Goal: Task Accomplishment & Management: Use online tool/utility

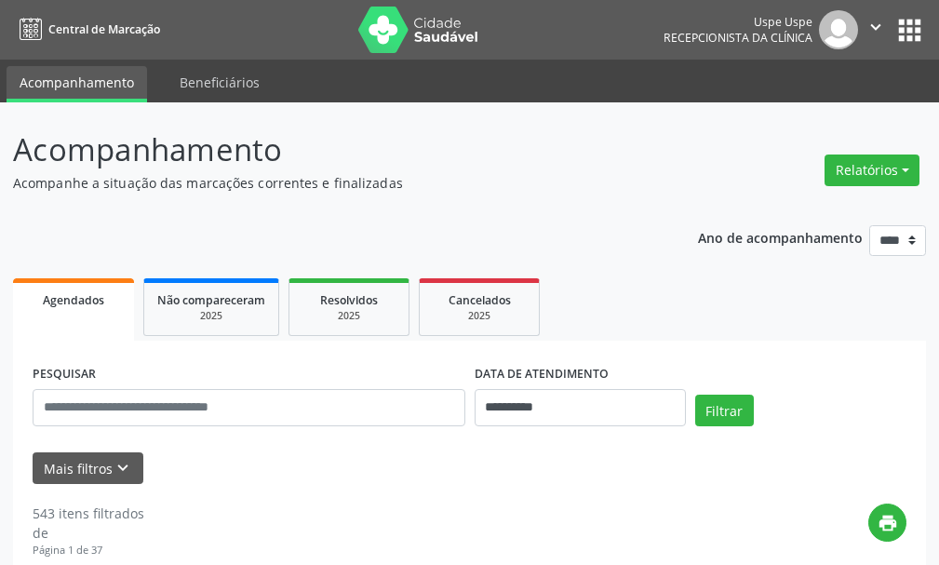
click at [864, 169] on button "Relatórios" at bounding box center [872, 171] width 95 height 32
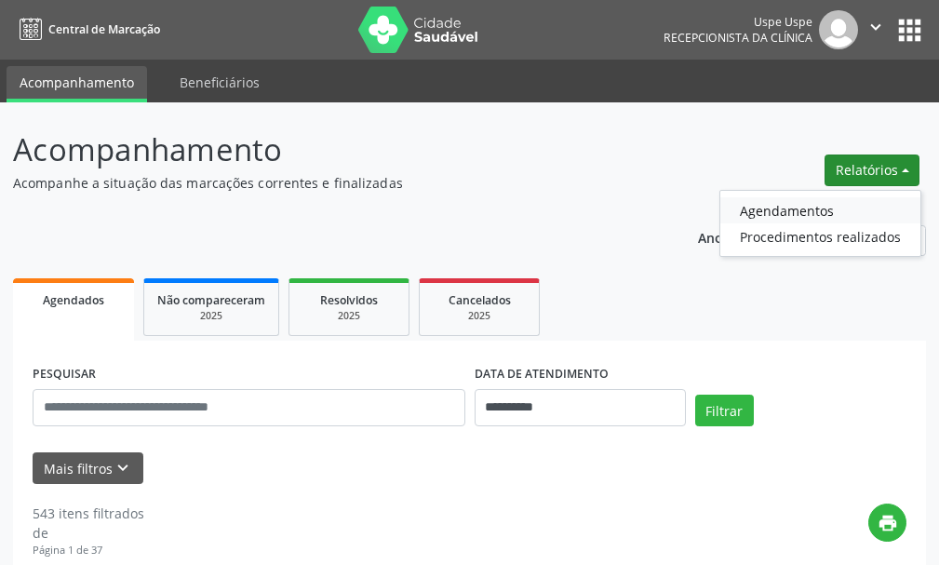
click at [795, 206] on link "Agendamentos" at bounding box center [821, 210] width 200 height 26
select select "*"
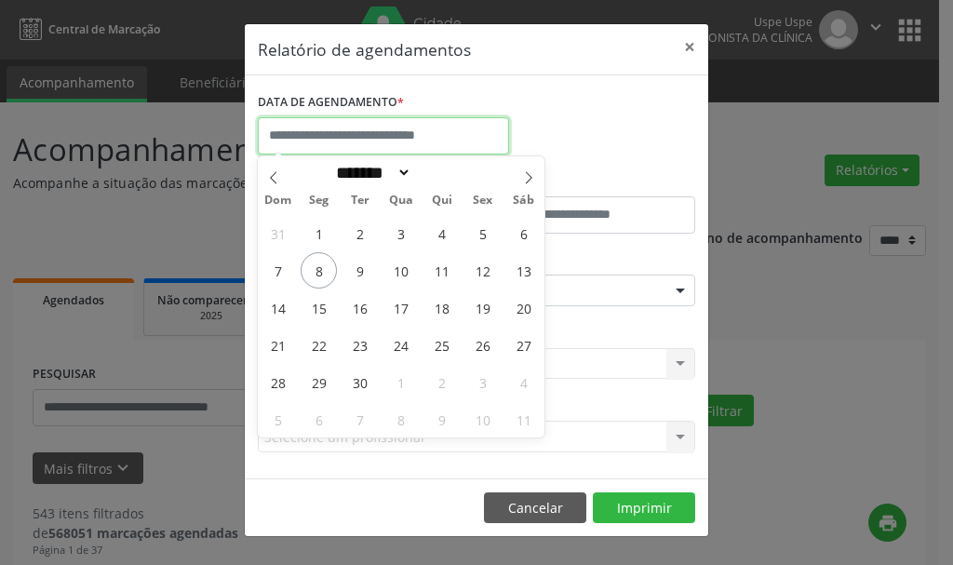
click at [355, 144] on input "text" at bounding box center [383, 135] width 251 height 37
click at [319, 273] on span "8" at bounding box center [319, 270] width 36 height 36
type input "**********"
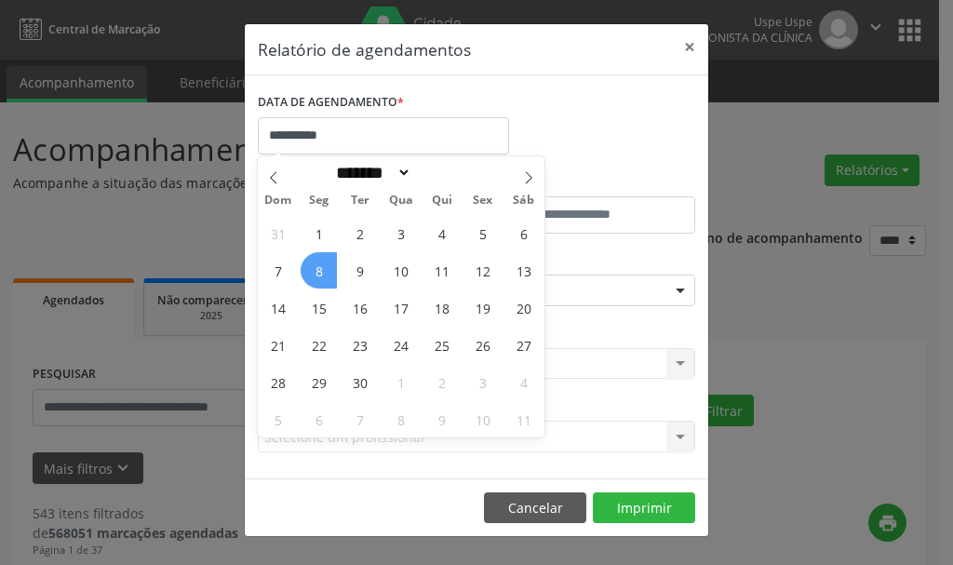
click at [319, 273] on span "8" at bounding box center [319, 270] width 36 height 36
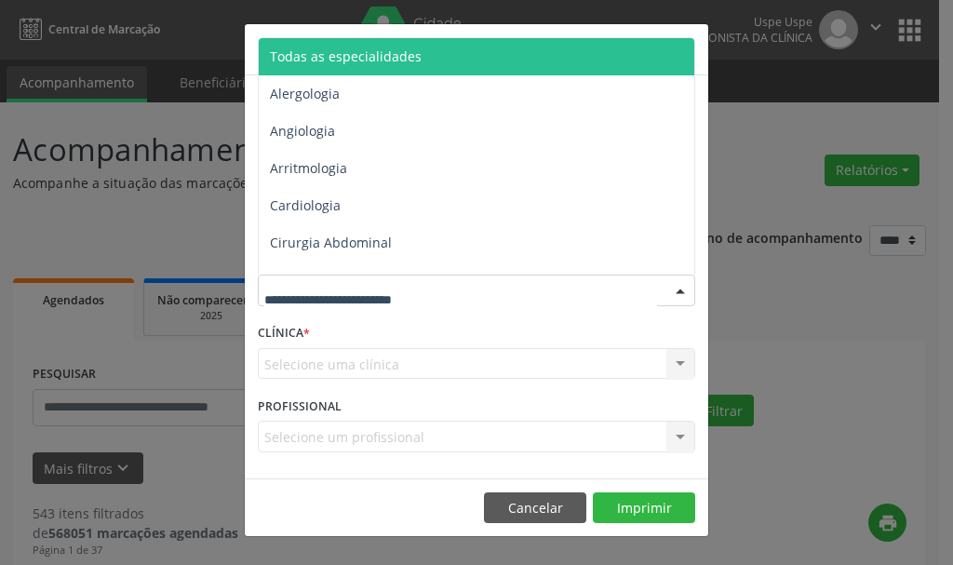
click at [361, 66] on span "Todas as especialidades" at bounding box center [478, 56] width 439 height 37
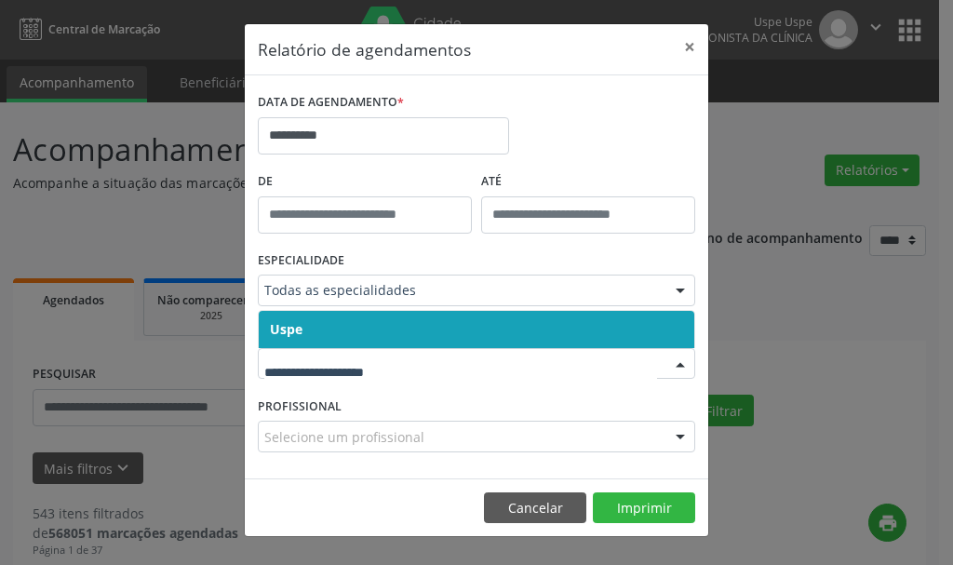
click at [290, 329] on span "Uspe" at bounding box center [286, 329] width 33 height 18
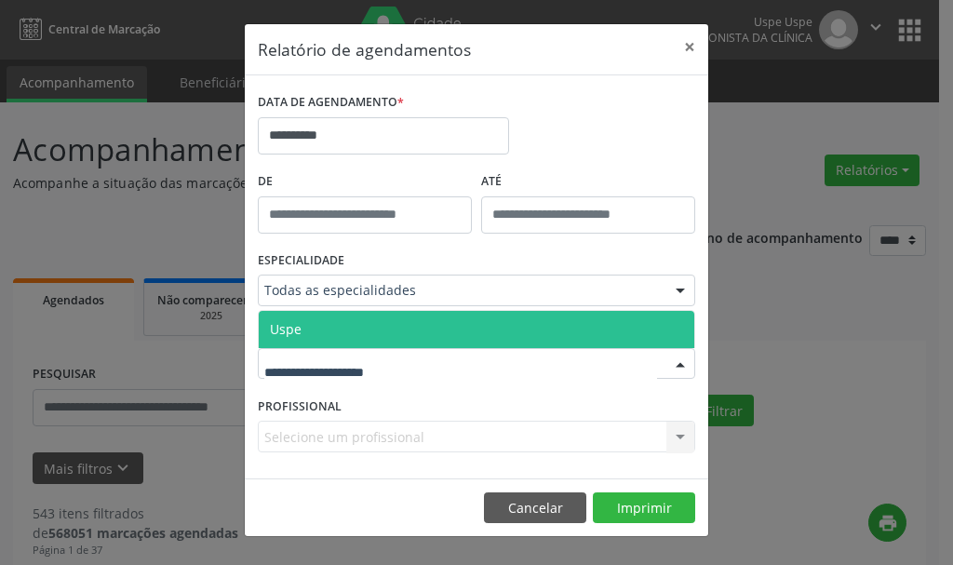
click at [287, 336] on span "Uspe" at bounding box center [286, 329] width 32 height 18
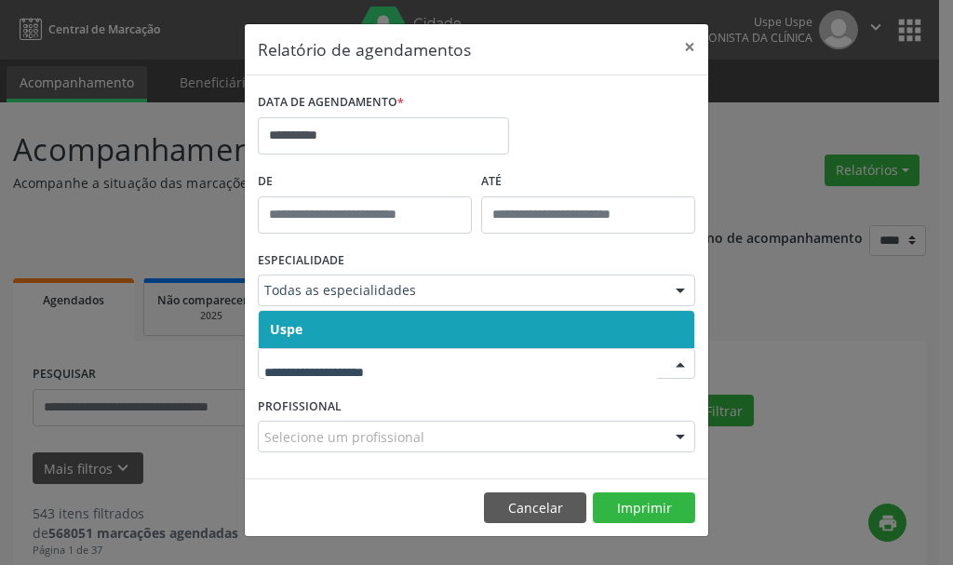
click at [283, 331] on span "Uspe" at bounding box center [286, 329] width 33 height 18
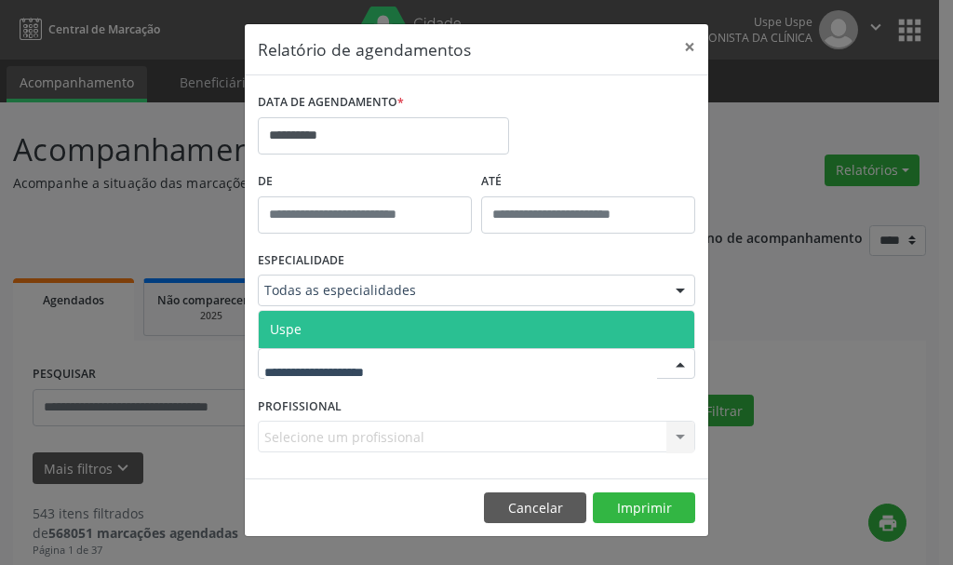
click at [285, 331] on span "Uspe" at bounding box center [286, 329] width 32 height 18
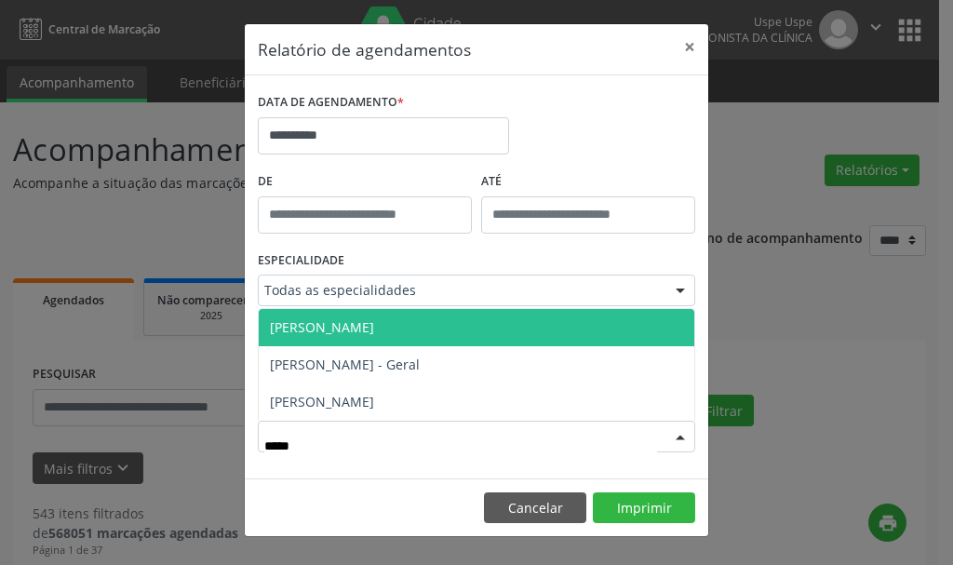
type input "******"
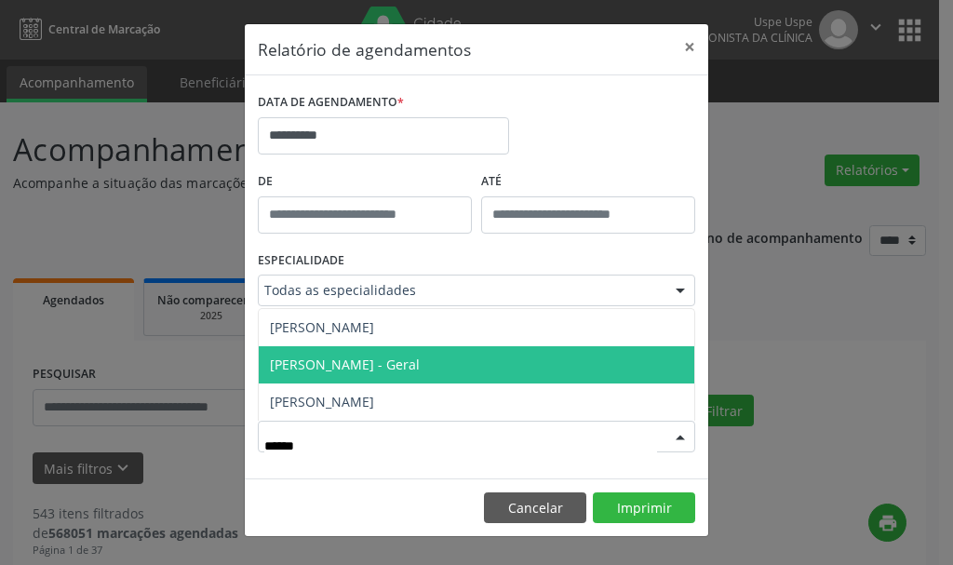
click at [311, 358] on span "[PERSON_NAME] - Geral" at bounding box center [345, 365] width 150 height 18
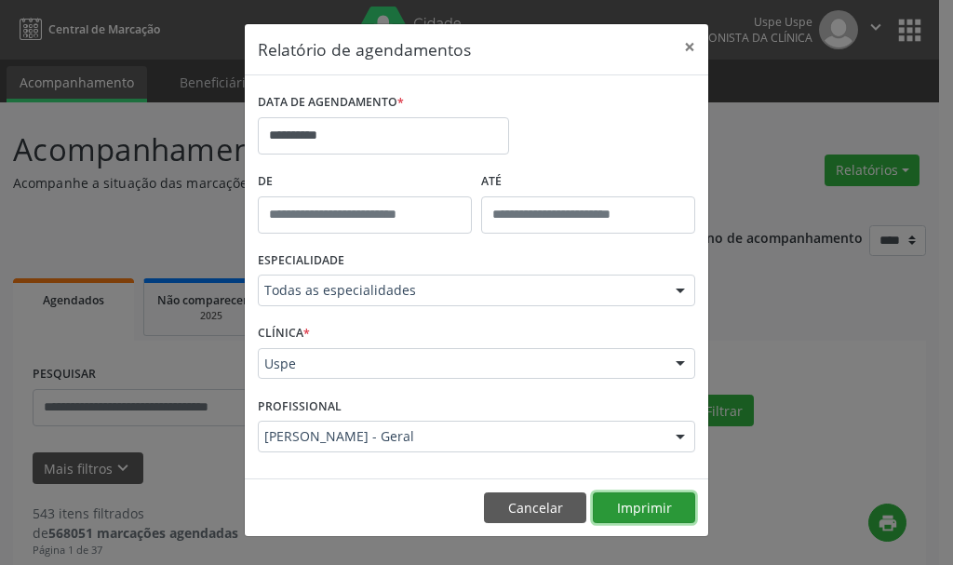
click at [641, 508] on button "Imprimir" at bounding box center [644, 509] width 102 height 32
drag, startPoint x: 685, startPoint y: 51, endPoint x: 667, endPoint y: 103, distance: 55.4
click at [684, 50] on button "×" at bounding box center [689, 47] width 37 height 46
